Goal: Information Seeking & Learning: Learn about a topic

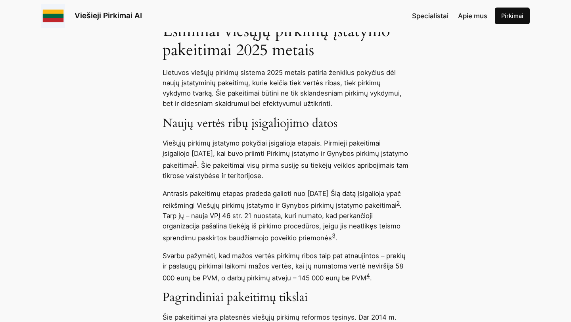
scroll to position [519, 0]
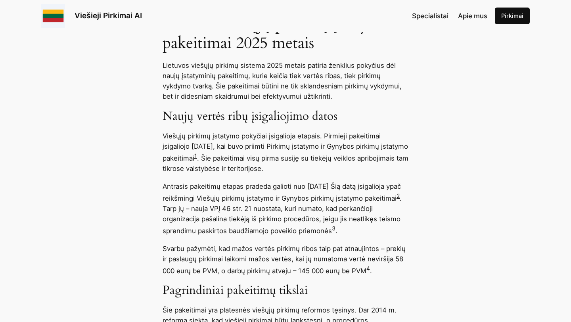
click at [362, 258] on p "Svarbu pažymėti, kad mažos vertės pirkimų ribos taip pat atnaujintos – prekių i…" at bounding box center [286, 259] width 246 height 33
click at [377, 267] on p "Svarbu pažymėti, kad mažos vertės pirkimų ribos taip pat atnaujintos – prekių i…" at bounding box center [286, 259] width 246 height 33
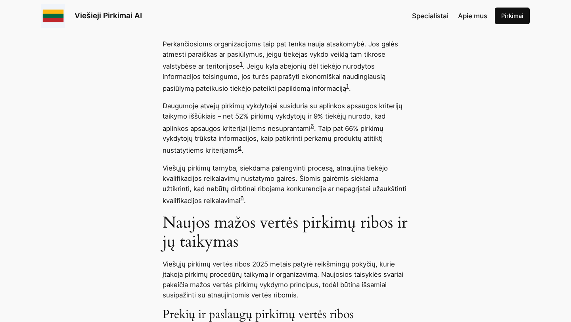
scroll to position [1118, 0]
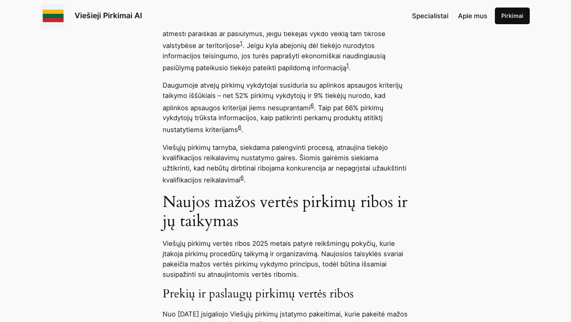
click at [316, 239] on p "Viešųjų pirkimų vertės ribos 2025 metais patyrė reikšmingų pokyčių, kurie įtako…" at bounding box center [286, 258] width 246 height 41
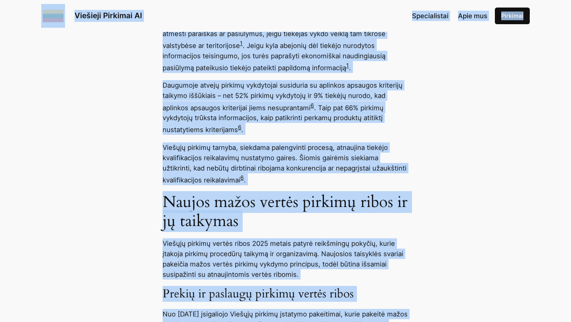
copy body "Lore ipsu dolorsi Ametcons Adipisci EL Seddoeiusmod Temp inc Utlabore Etdolor M…"
click at [347, 193] on h2 "Naujos mažos vertės pirkimų ribos ir jų taikymas" at bounding box center [286, 212] width 246 height 38
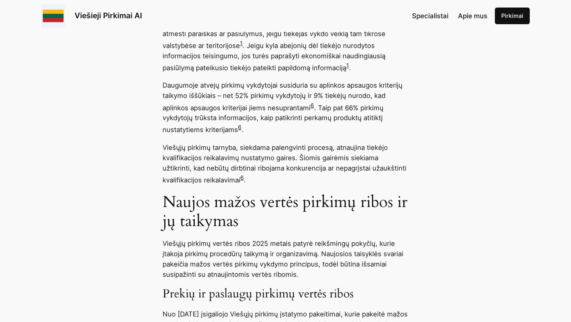
click at [335, 83] on p "Daugumoje atvejų pirkimų vykdytojai susiduria su aplinkos apsaugos kriterijų ta…" at bounding box center [286, 107] width 246 height 54
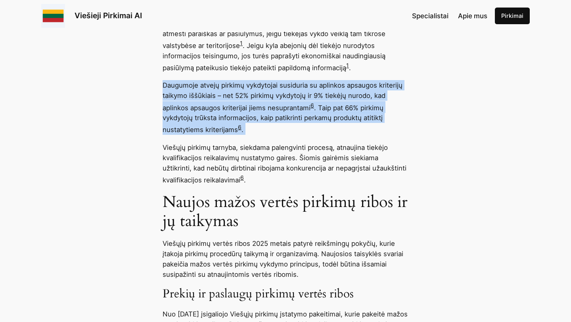
click at [335, 83] on p "Daugumoje atvejų pirkimų vykdytojai susiduria su aplinkos apsaugos kriterijų ta…" at bounding box center [286, 107] width 246 height 54
click at [337, 108] on p "Daugumoje atvejų pirkimų vykdytojai susiduria su aplinkos apsaugos kriterijų ta…" at bounding box center [286, 107] width 246 height 54
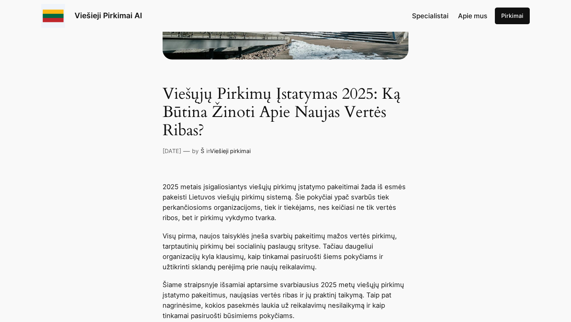
scroll to position [205, 0]
